Goal: Task Accomplishment & Management: Use online tool/utility

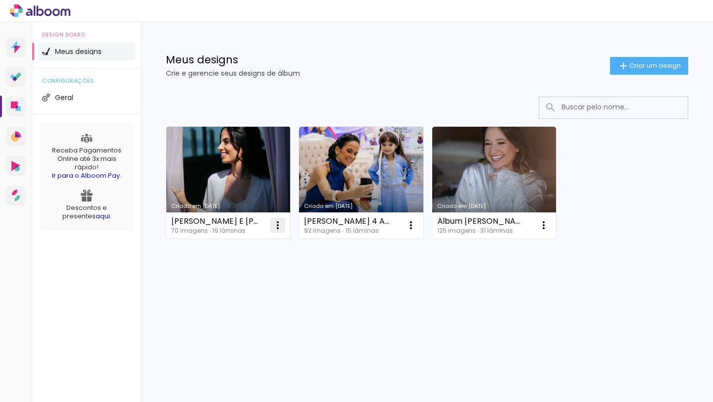
click at [282, 218] on paper-icon-button at bounding box center [278, 225] width 20 height 20
click at [259, 265] on span "Fazer uma cópia" at bounding box center [240, 267] width 58 height 7
type input "Cópia de [PERSON_NAME] E [PERSON_NAME]"
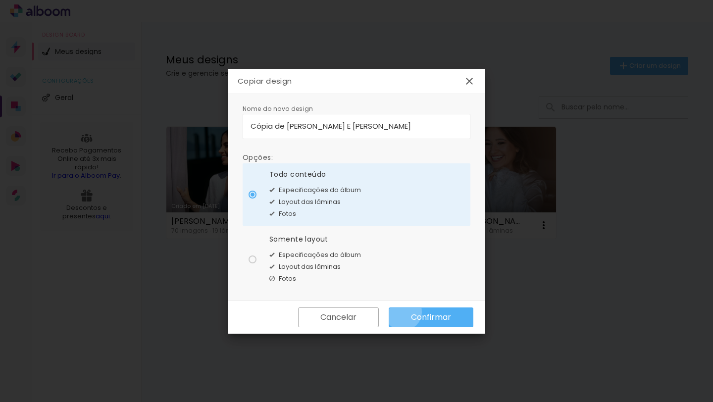
click at [403, 313] on paper-button "Confirmar" at bounding box center [431, 318] width 85 height 20
